Goal: Browse casually

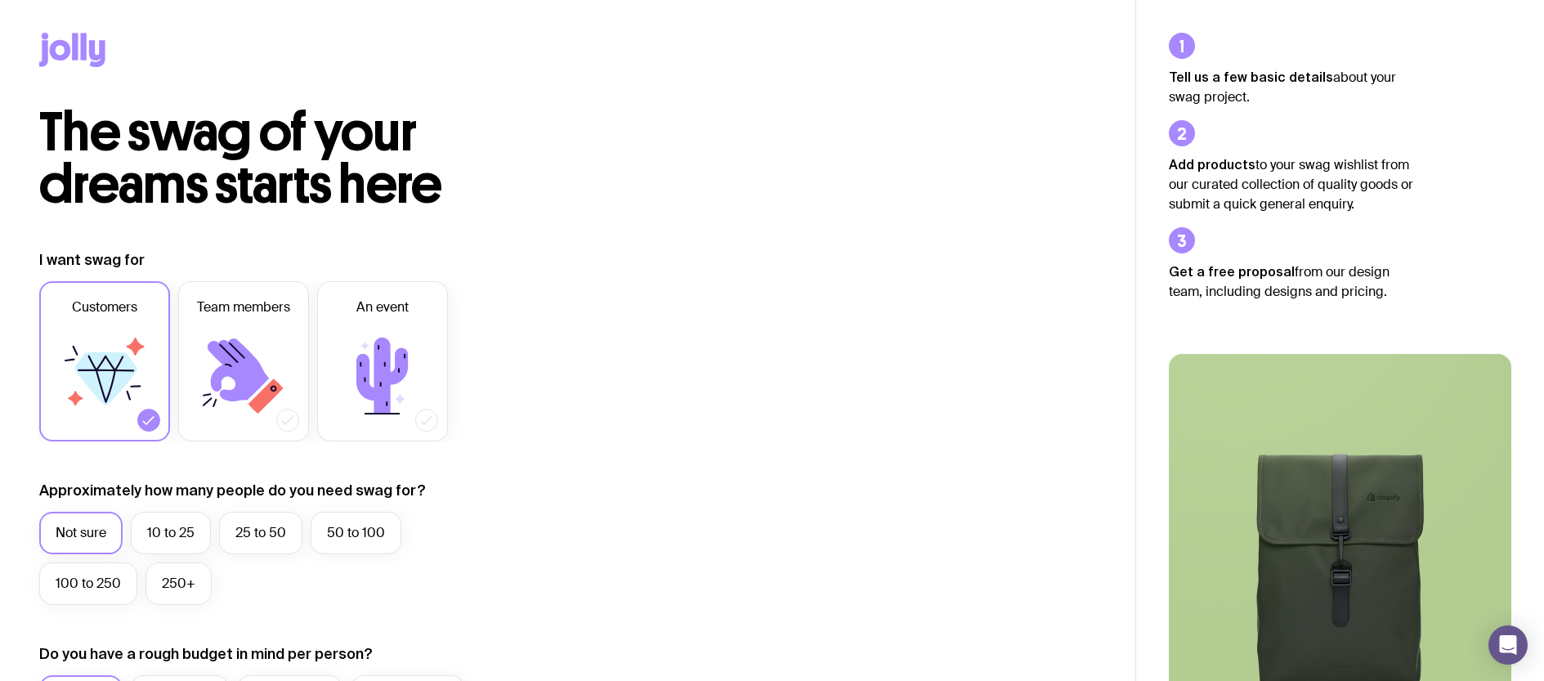
click at [81, 53] on icon at bounding box center [84, 46] width 6 height 27
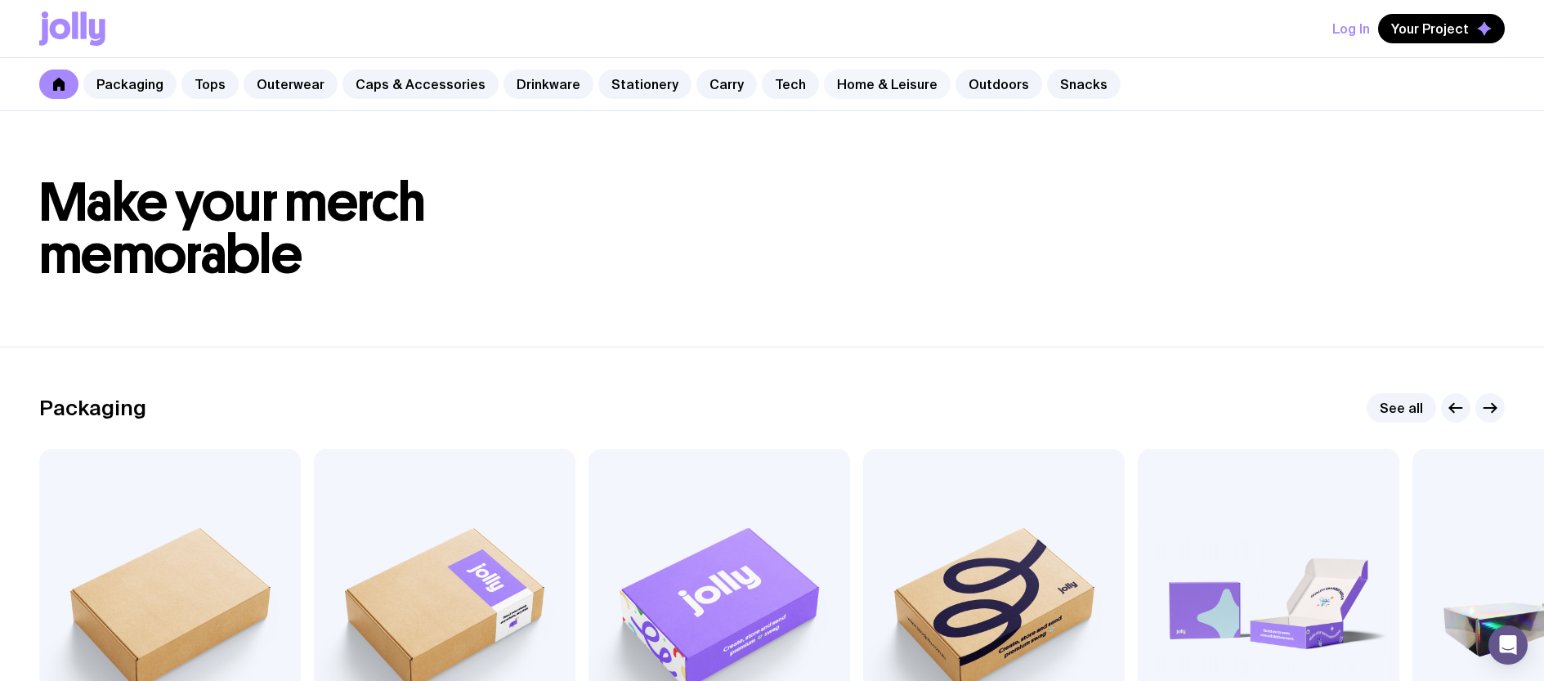
click at [888, 78] on link "Home & Leisure" at bounding box center [887, 83] width 127 height 29
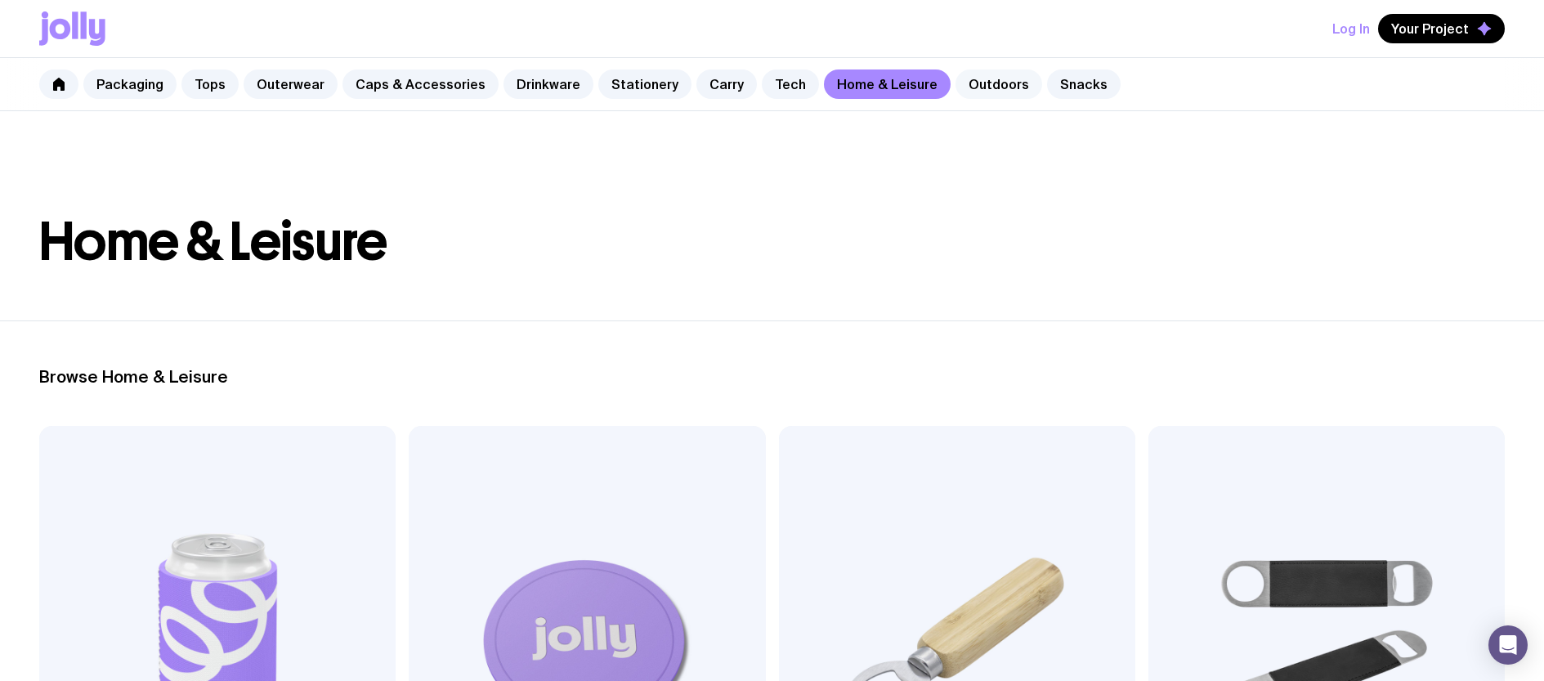
click at [973, 76] on link "Outdoors" at bounding box center [998, 83] width 87 height 29
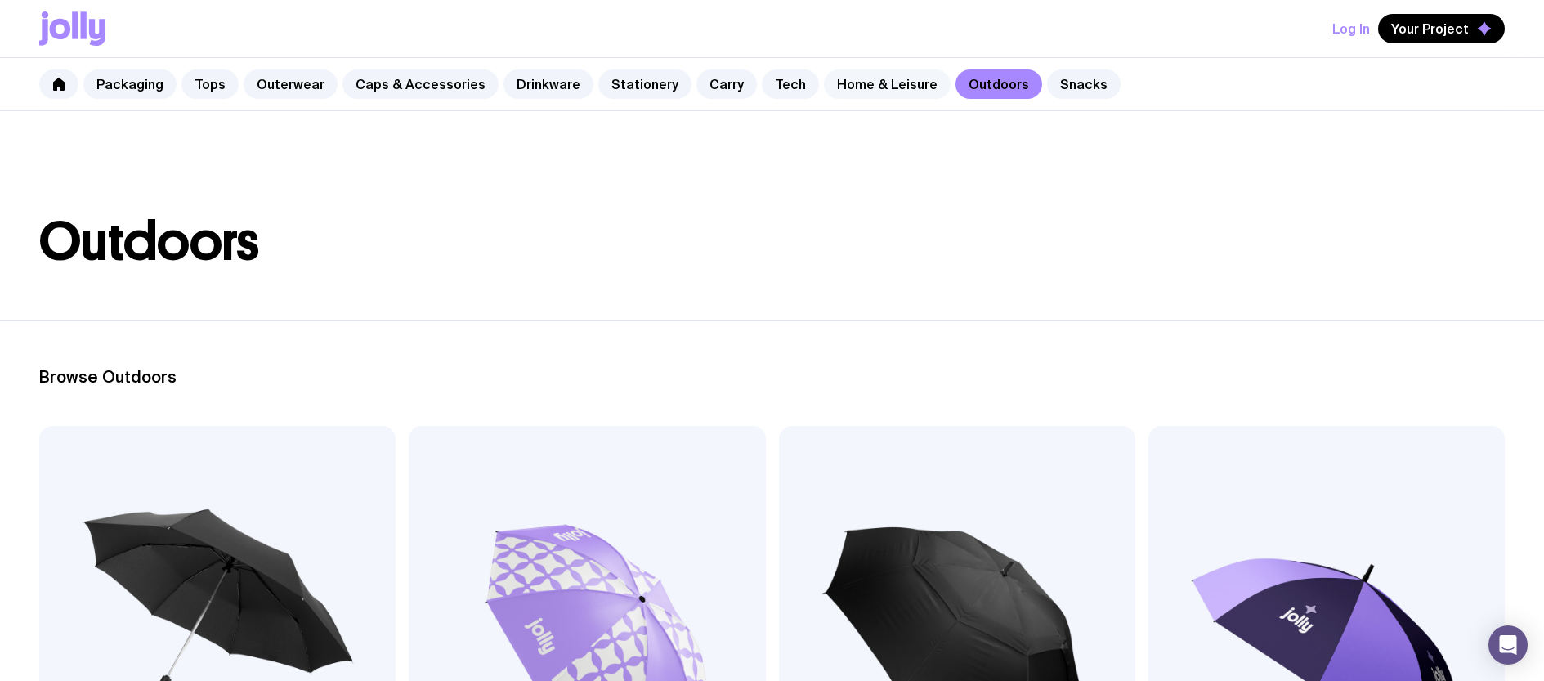
click at [840, 78] on link "Home & Leisure" at bounding box center [887, 83] width 127 height 29
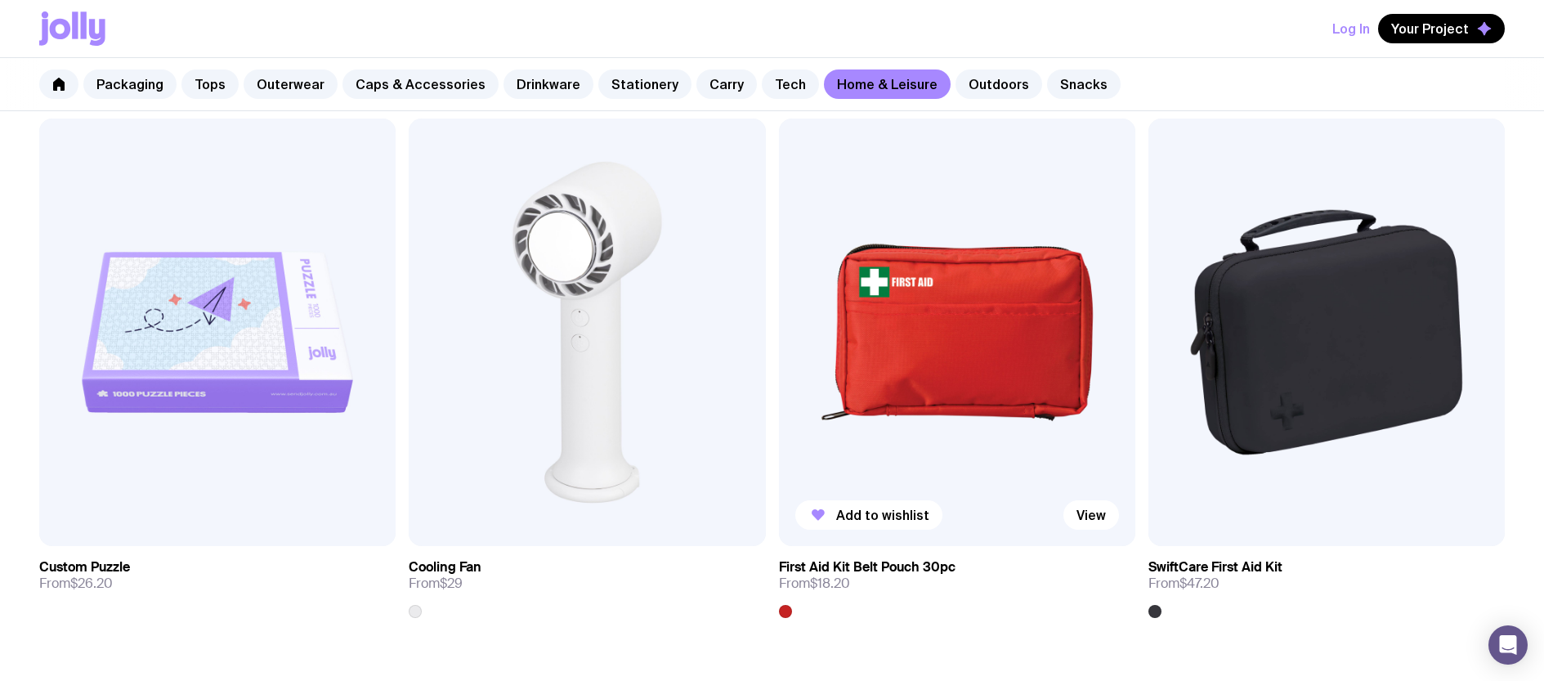
scroll to position [4171, 0]
